Goal: Task Accomplishment & Management: Use online tool/utility

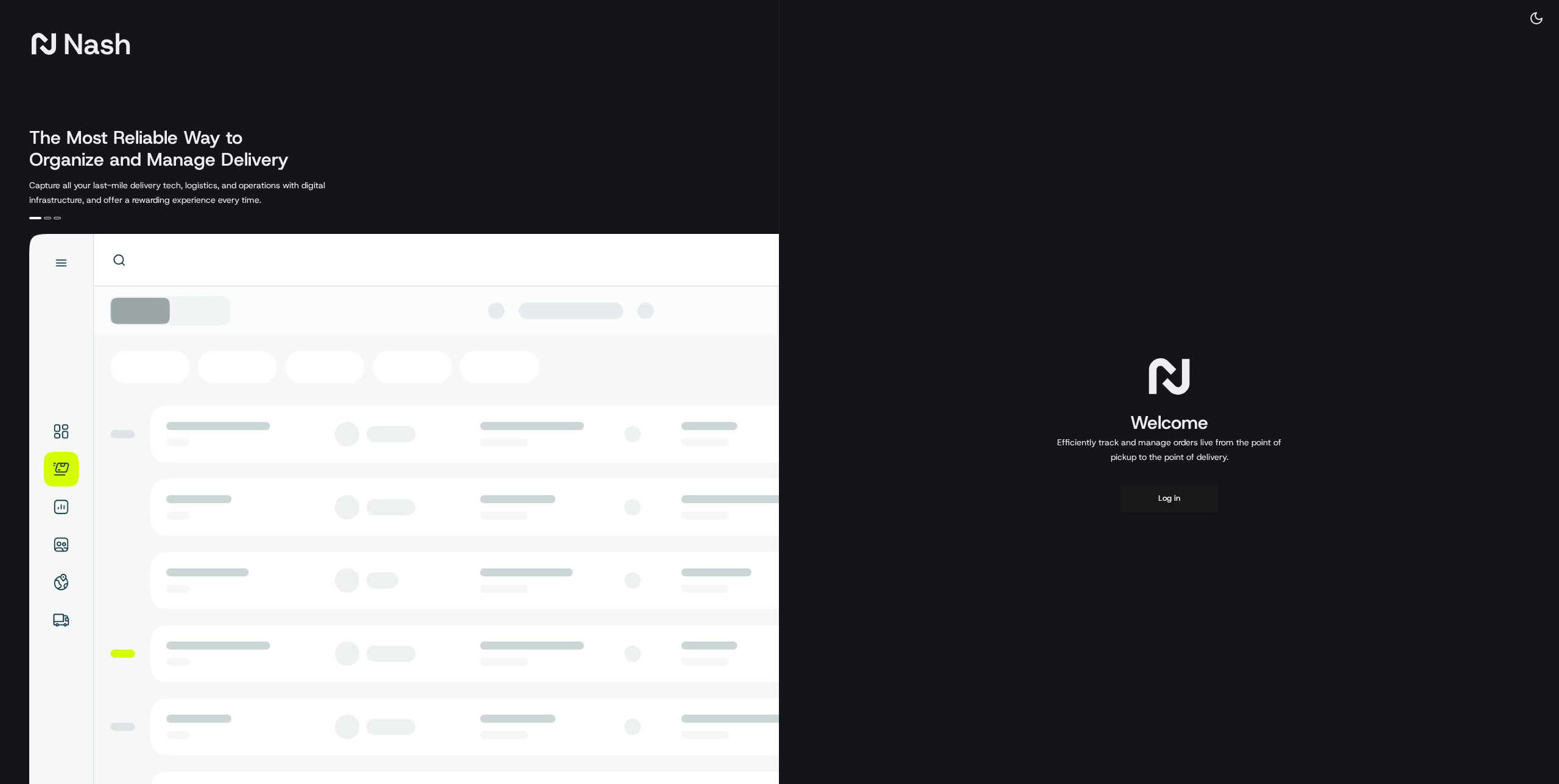
click at [1166, 499] on button "Log in" at bounding box center [1169, 498] width 97 height 29
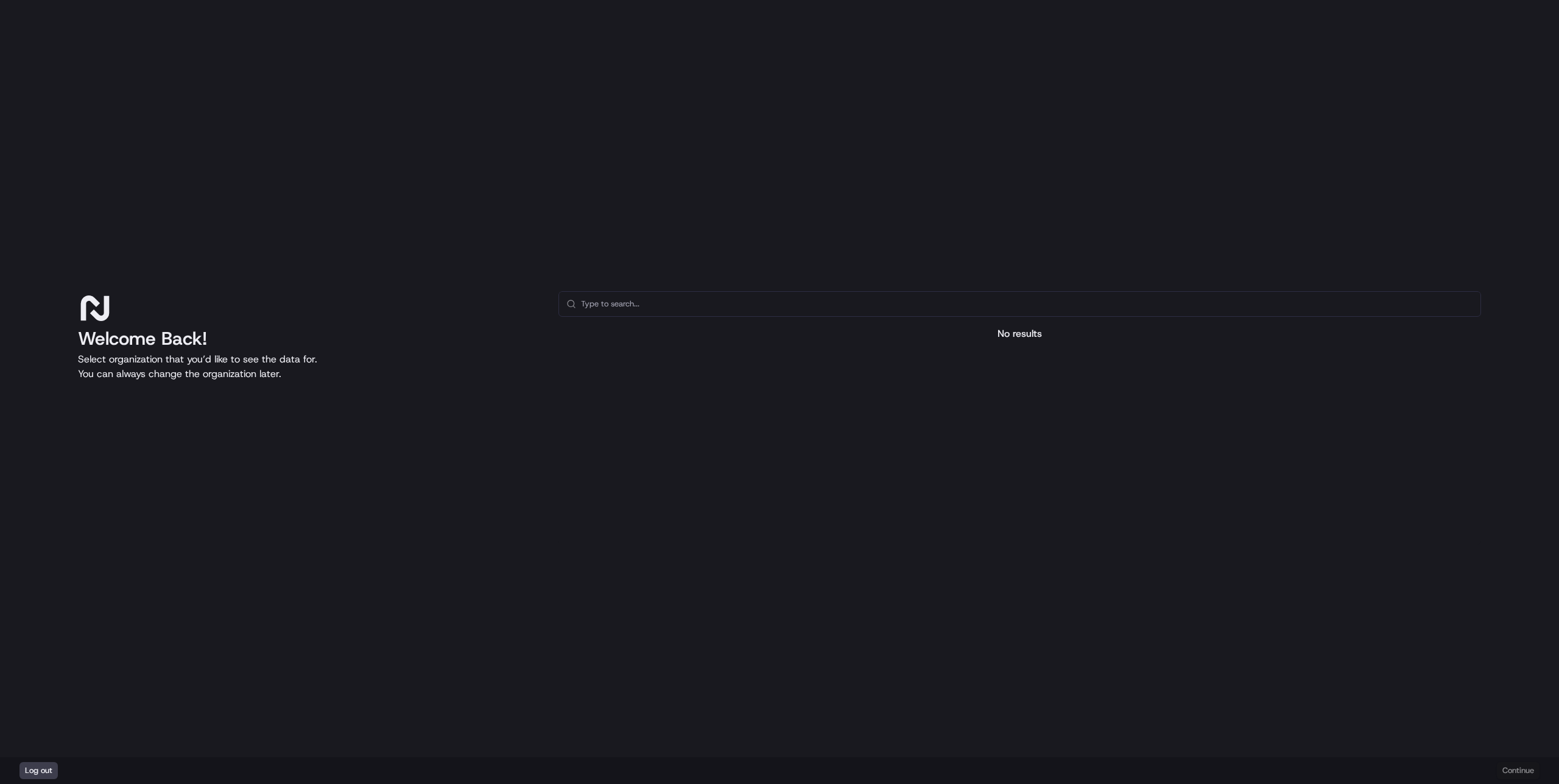
click at [1075, 133] on div "Welcome Back! Select organization that you’d like to see the data for. You can …" at bounding box center [780, 378] width 1559 height 757
click at [521, 613] on div "Welcome Back! Select organization that you’d like to see the data for. You can …" at bounding box center [780, 378] width 1559 height 757
click at [206, 355] on p "Select organization that you’d like to see the data for. You can always change …" at bounding box center [308, 367] width 461 height 29
drag, startPoint x: 157, startPoint y: 212, endPoint x: 506, endPoint y: 514, distance: 461.5
click at [498, 513] on div "Welcome Back! Select organization that you’d like to see the data for. You can …" at bounding box center [780, 378] width 1559 height 757
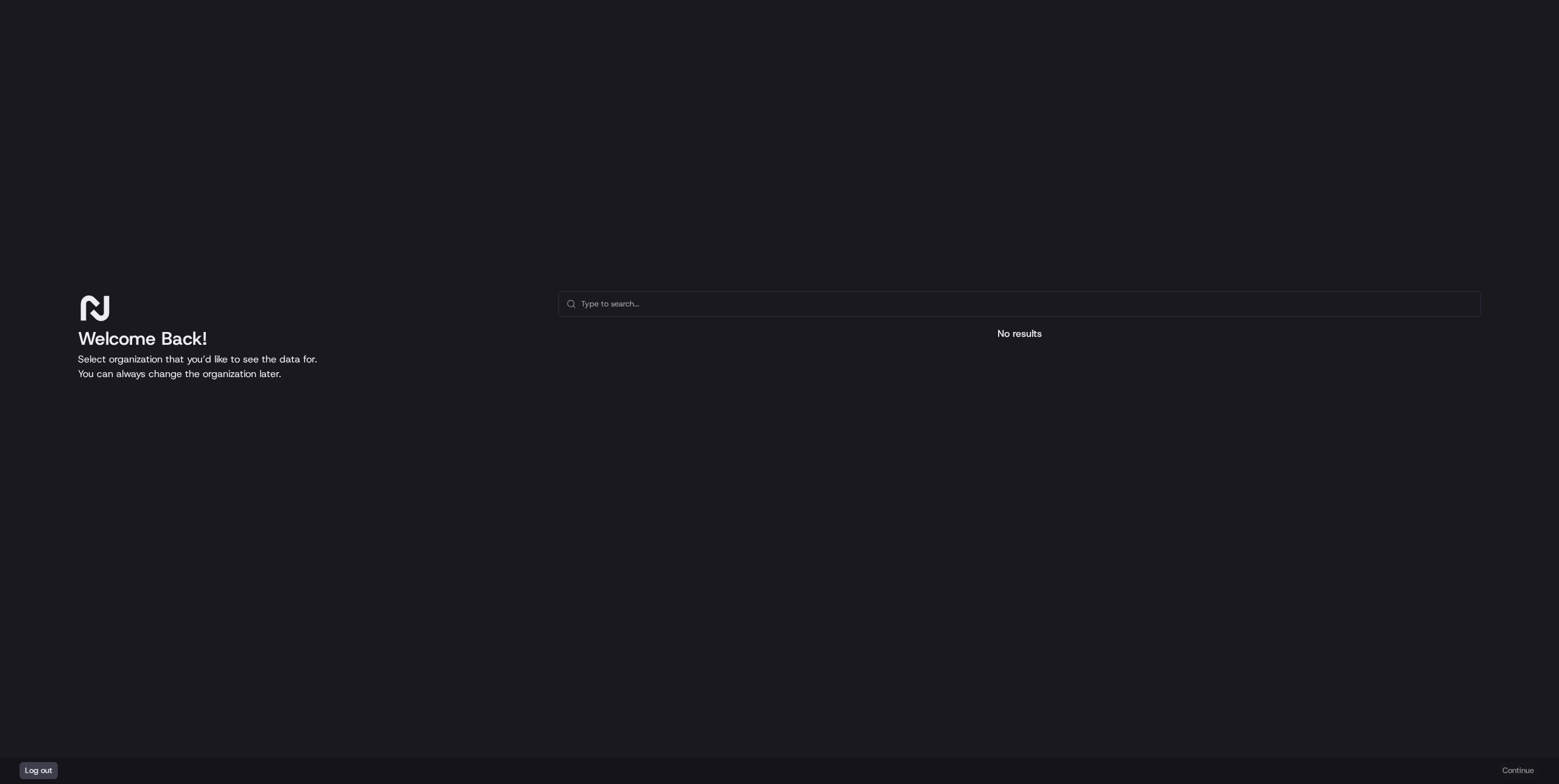
click at [525, 505] on div "Welcome Back! Select organization that you’d like to see the data for. You can …" at bounding box center [308, 418] width 461 height 253
click at [730, 316] on div "No results" at bounding box center [1020, 418] width 923 height 253
click at [737, 288] on div "Welcome Back! Select organization that you’d like to see the data for. You can …" at bounding box center [780, 378] width 1559 height 757
click at [737, 316] on div "No results" at bounding box center [1020, 418] width 923 height 253
click at [738, 300] on input "text" at bounding box center [1026, 303] width 892 height 24
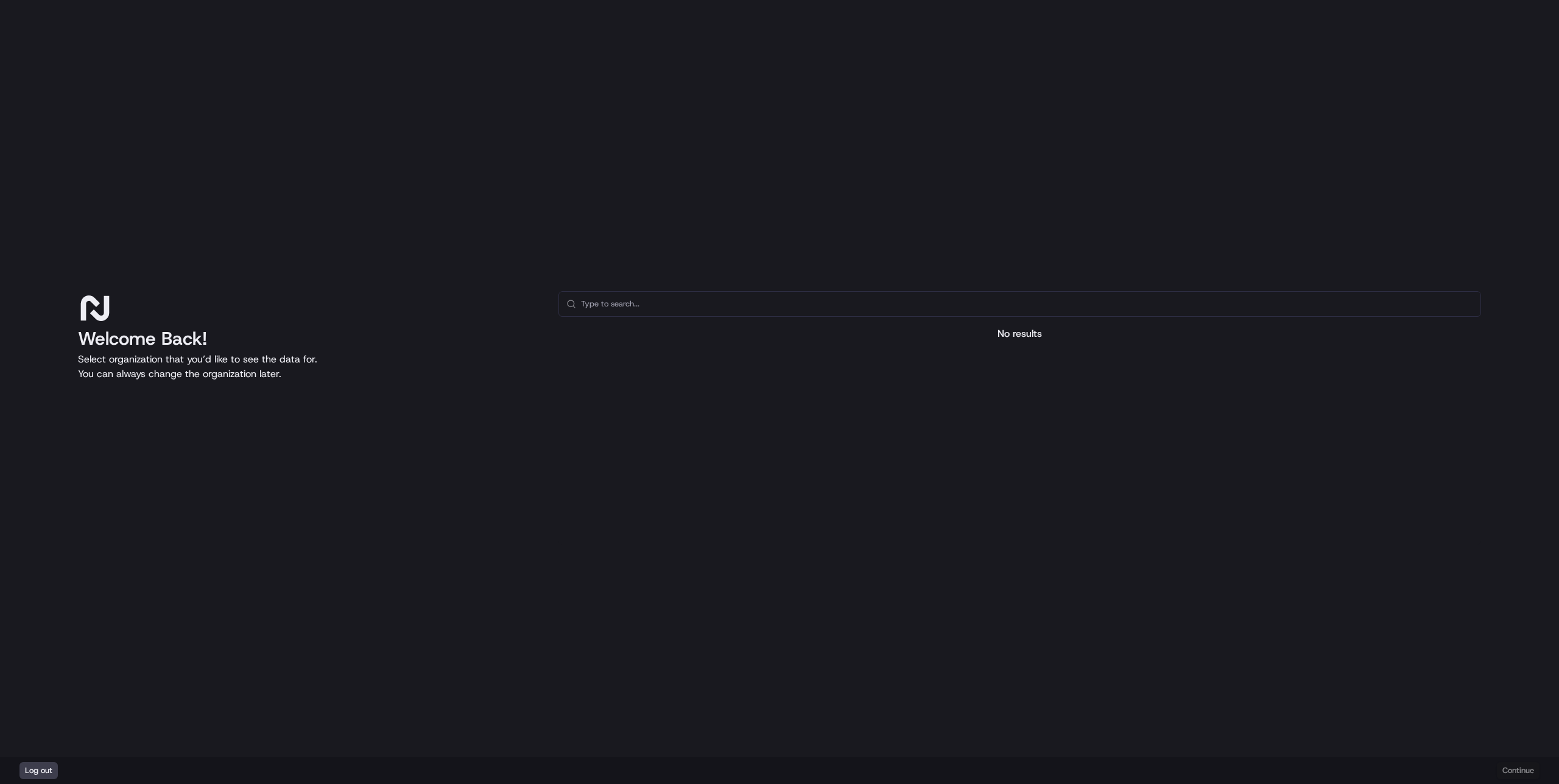
click at [210, 116] on div "Welcome Back! Select organization that you’d like to see the data for. You can …" at bounding box center [780, 378] width 1559 height 757
drag, startPoint x: 546, startPoint y: 382, endPoint x: 551, endPoint y: 390, distance: 9.4
click at [551, 399] on div "Welcome Back! Select organization that you’d like to see the data for. You can …" at bounding box center [779, 418] width 1403 height 253
click at [357, 288] on div "Welcome Back! Select organization that you’d like to see the data for. You can …" at bounding box center [780, 378] width 1559 height 757
